Goal: Task Accomplishment & Management: Manage account settings

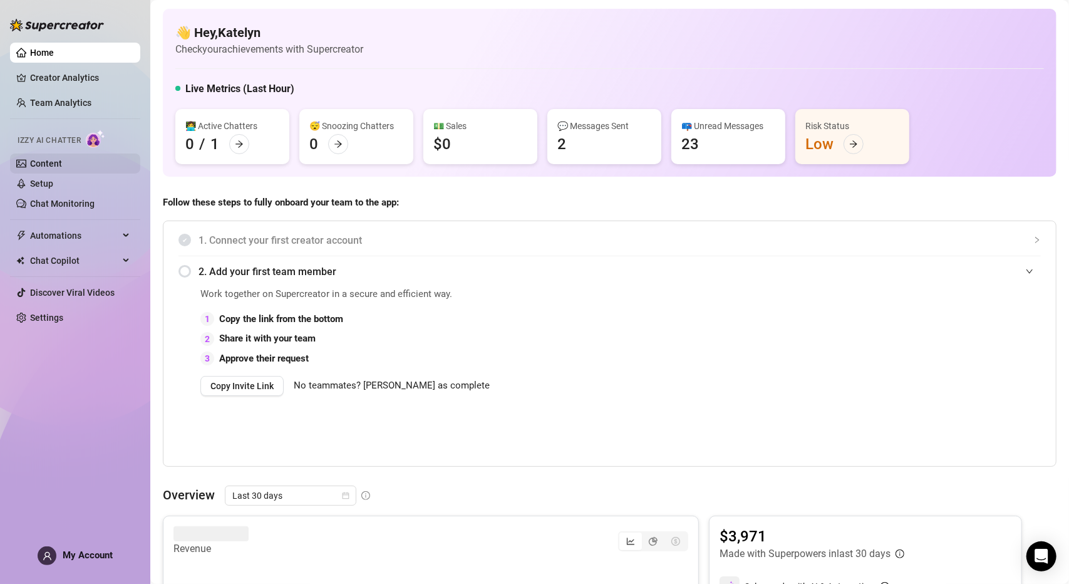
click at [62, 168] on link "Content" at bounding box center [46, 163] width 32 height 10
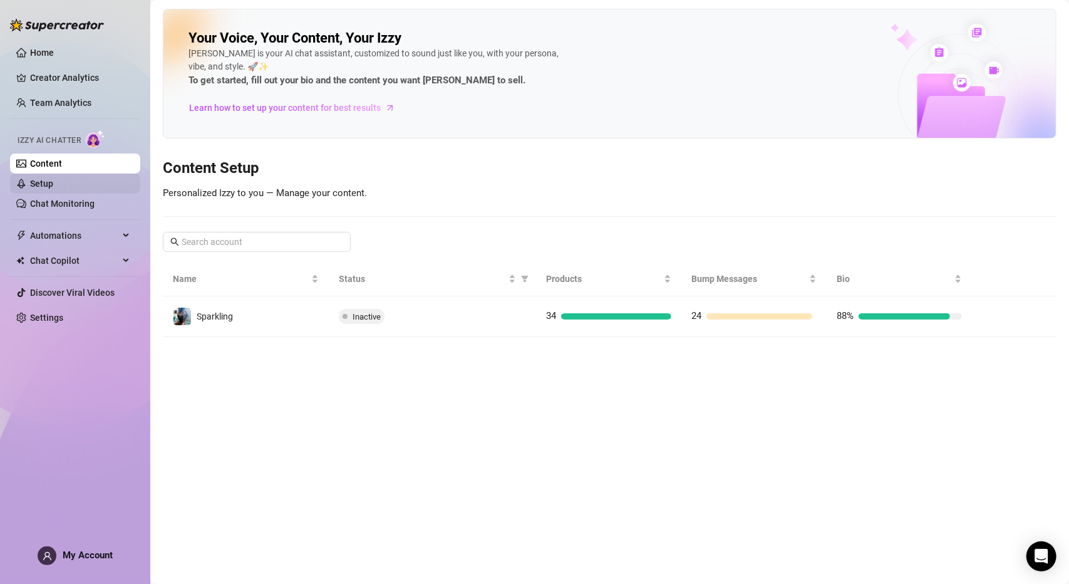
click at [53, 179] on link "Setup" at bounding box center [41, 183] width 23 height 10
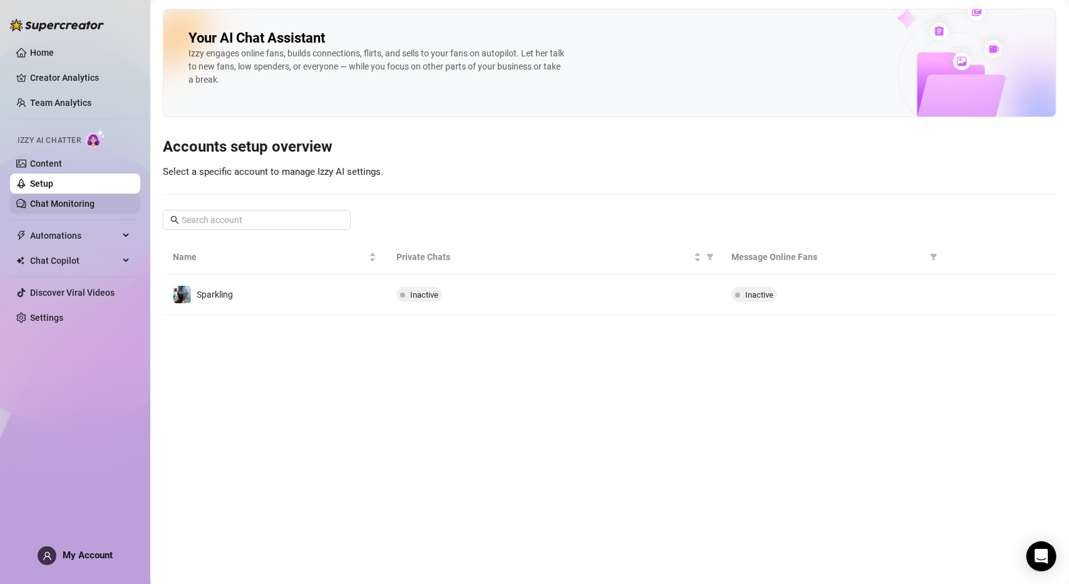
click at [80, 208] on link "Chat Monitoring" at bounding box center [62, 204] width 65 height 10
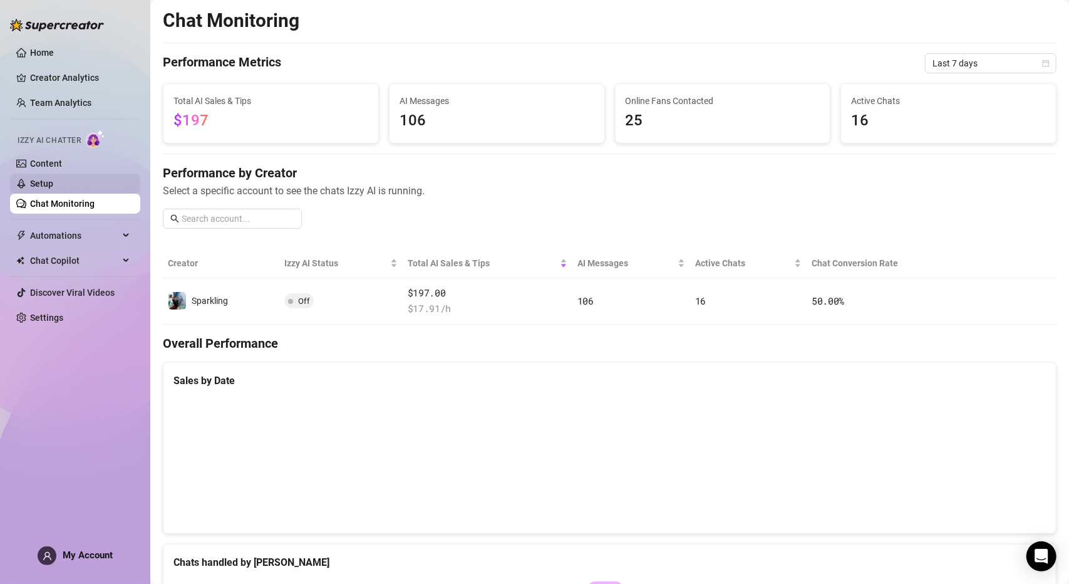
click at [53, 186] on link "Setup" at bounding box center [41, 183] width 23 height 10
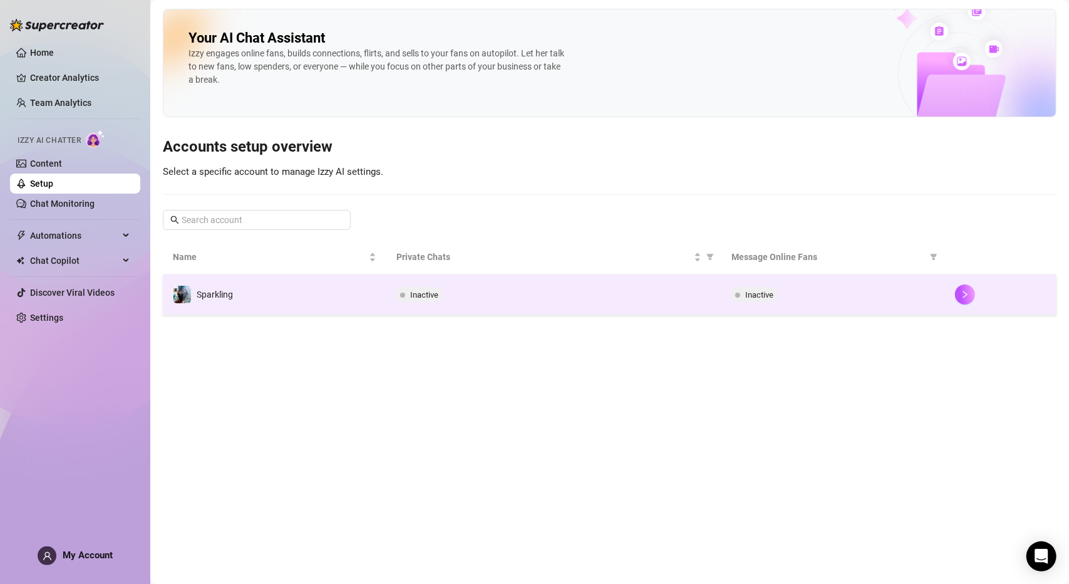
click at [324, 297] on td "Sparkling" at bounding box center [275, 294] width 224 height 41
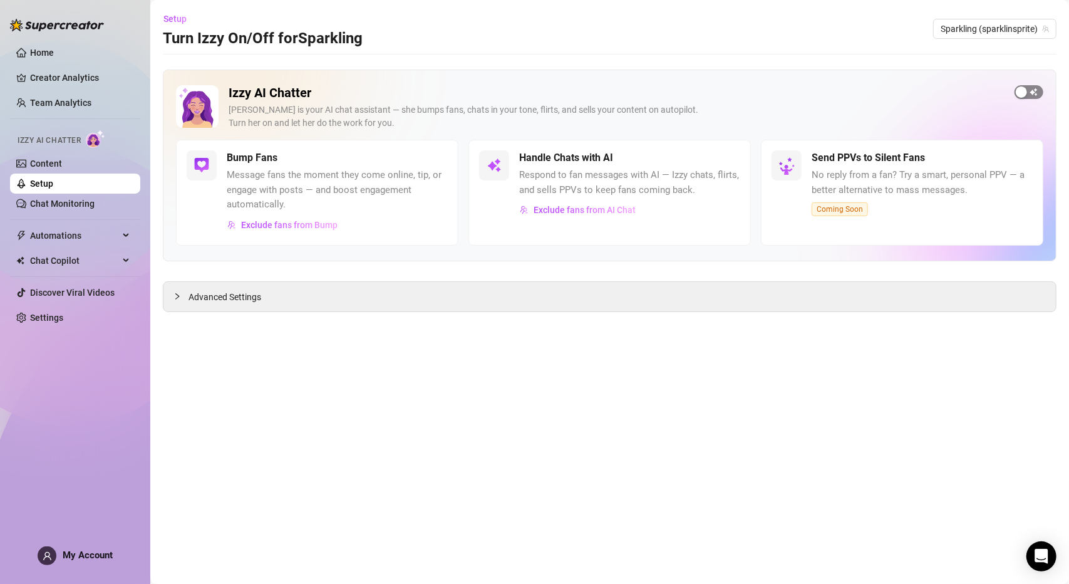
click at [901, 88] on span "button" at bounding box center [1029, 92] width 29 height 14
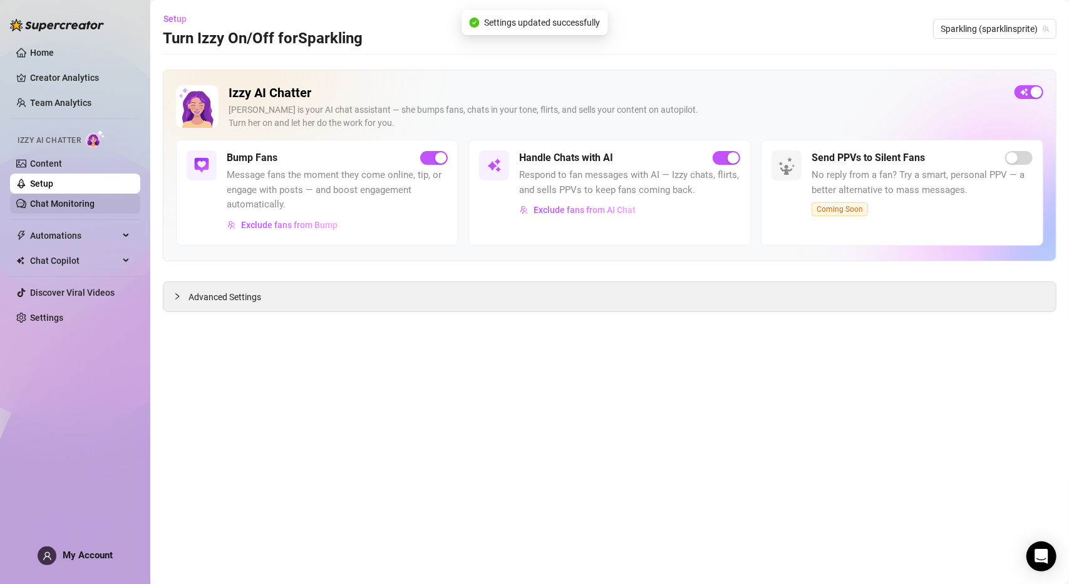
click at [66, 200] on link "Chat Monitoring" at bounding box center [62, 204] width 65 height 10
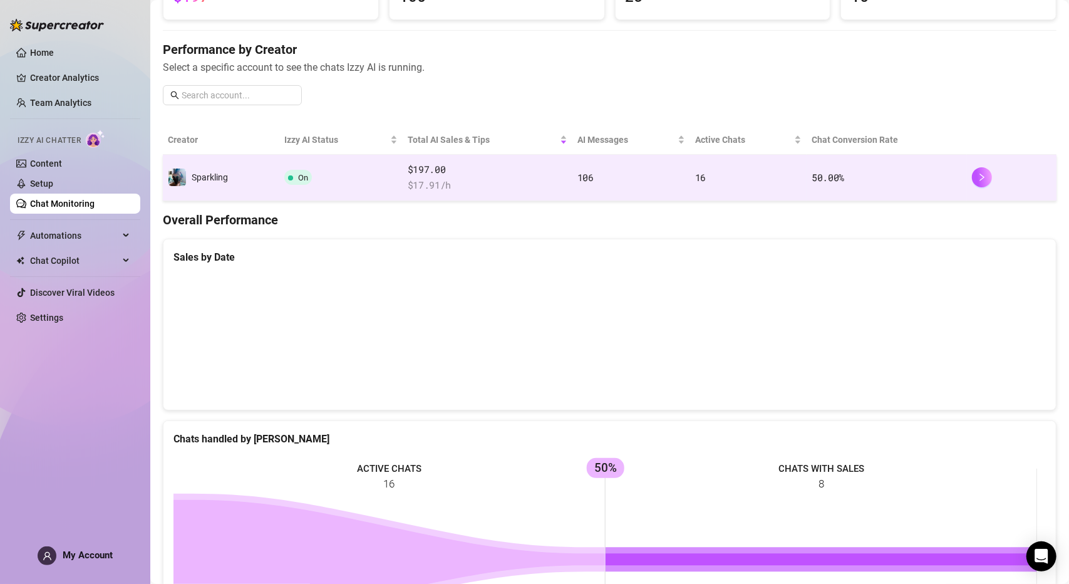
scroll to position [125, 0]
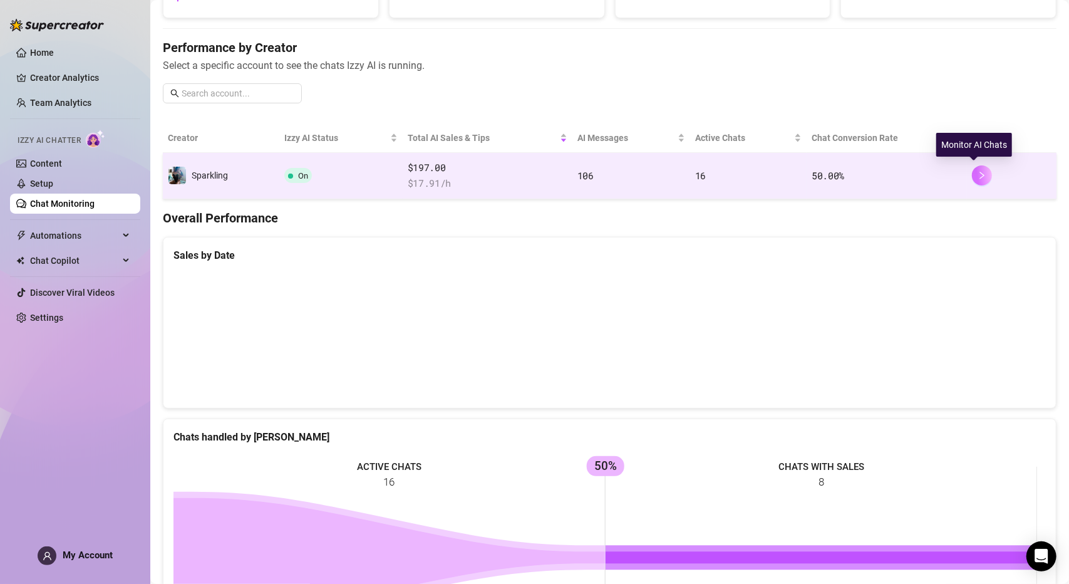
click at [901, 176] on icon "right" at bounding box center [982, 175] width 9 height 9
